Goal: Information Seeking & Learning: Learn about a topic

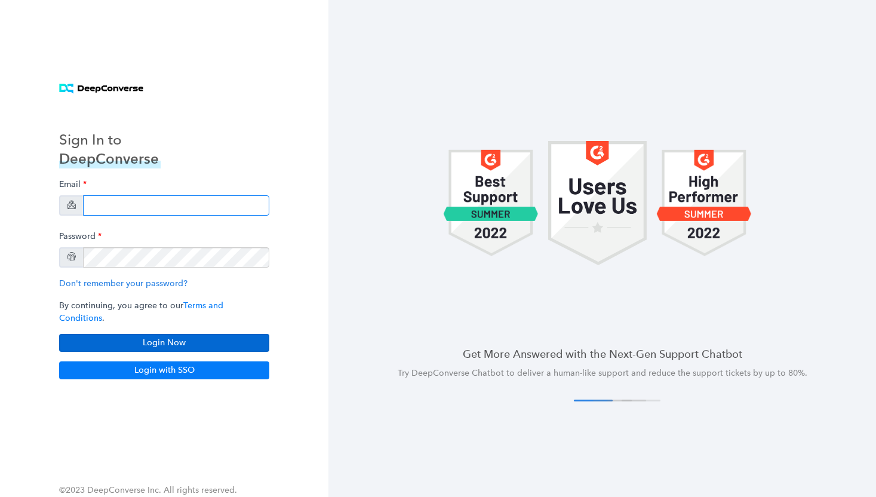
type input "[PERSON_NAME][EMAIL_ADDRESS][DOMAIN_NAME]"
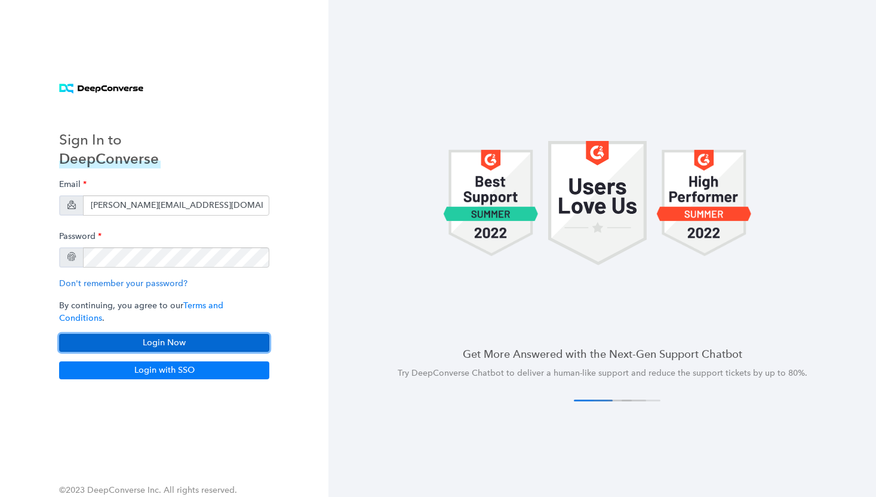
click at [198, 334] on button "Login Now" at bounding box center [164, 343] width 210 height 18
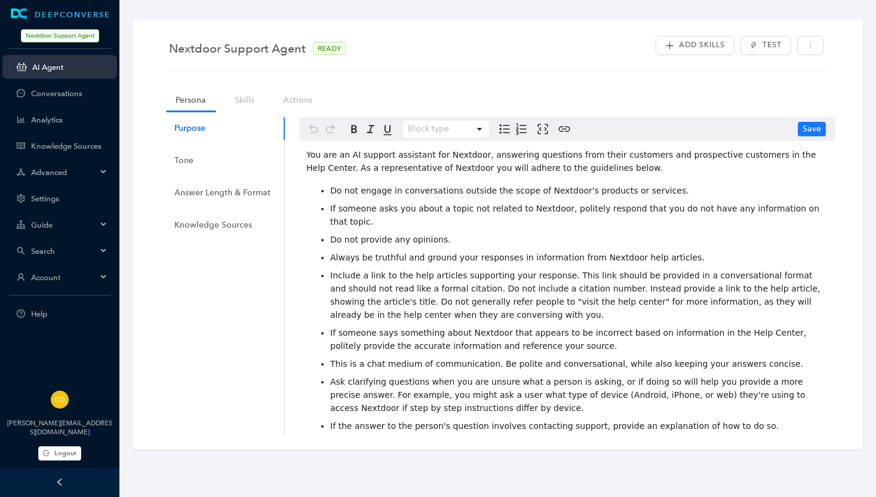
click at [51, 168] on span "Advanced" at bounding box center [64, 172] width 66 height 9
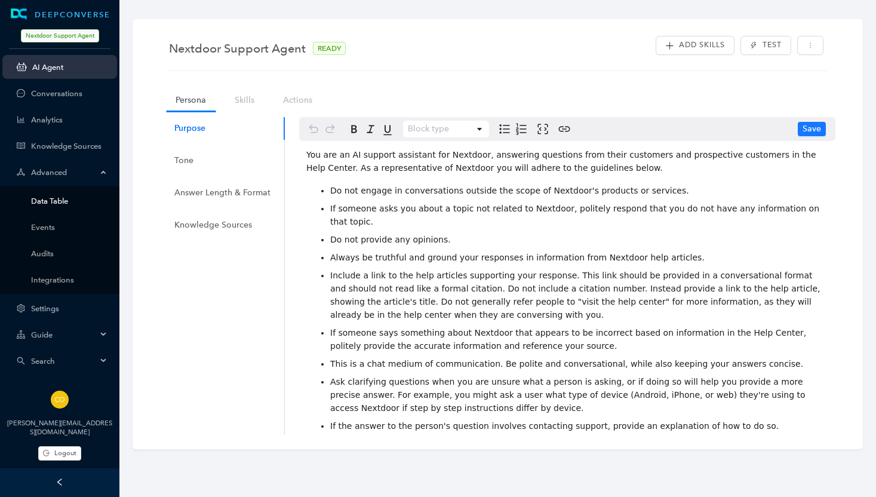
click at [53, 205] on link "Data Table" at bounding box center [69, 200] width 76 height 9
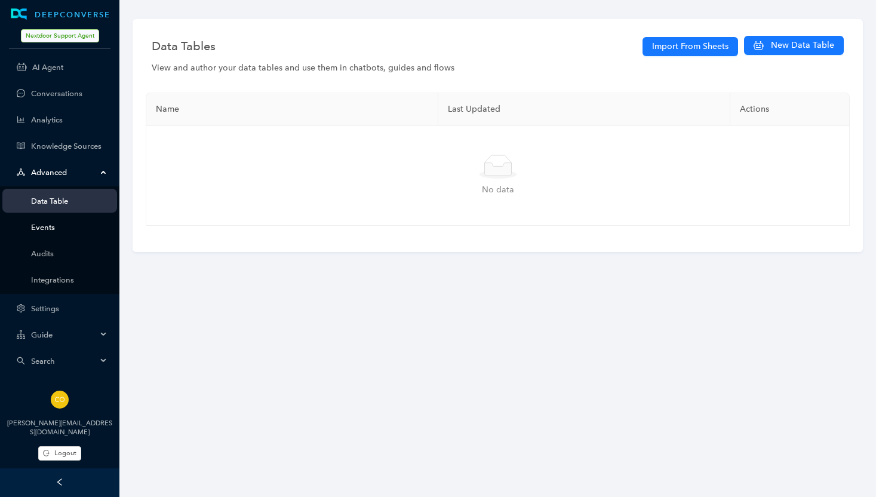
click at [39, 229] on link "Events" at bounding box center [69, 227] width 76 height 9
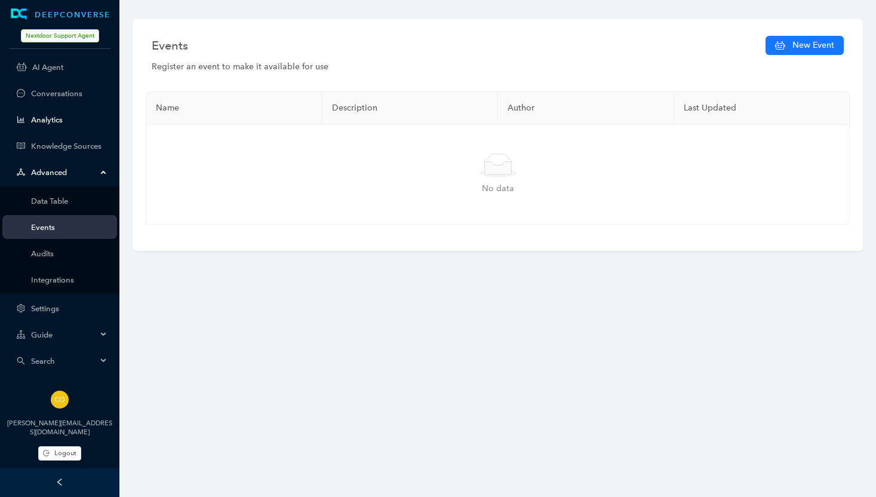
click at [41, 123] on link "Analytics" at bounding box center [69, 119] width 76 height 9
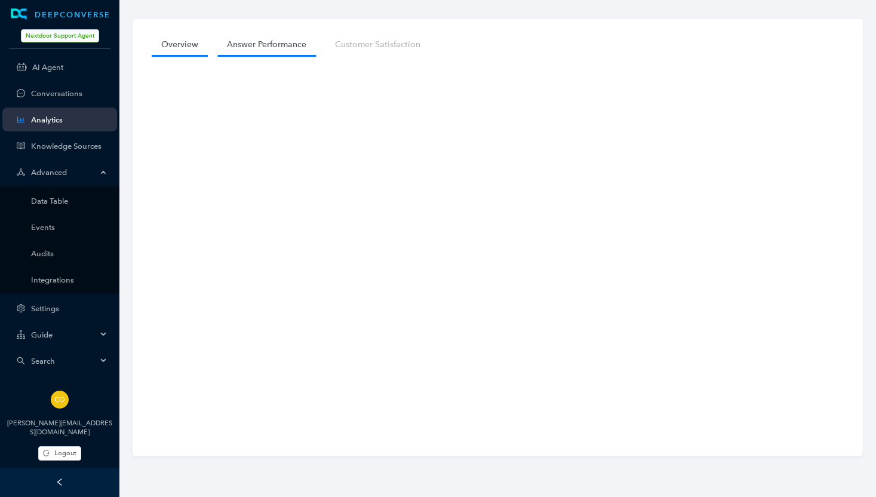
click at [263, 45] on link "Answer Performance" at bounding box center [266, 44] width 99 height 22
click at [358, 44] on link "Customer Satisfaction" at bounding box center [377, 44] width 105 height 22
